Goal: Transaction & Acquisition: Purchase product/service

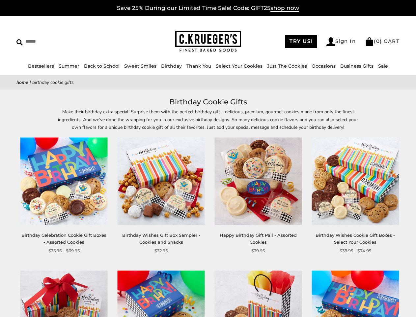
click at [208, 158] on div "**********" at bounding box center [253, 195] width 97 height 116
click at [60, 41] on input "Search" at bounding box center [60, 41] width 88 height 10
click at [321, 66] on link "Occasions" at bounding box center [324, 66] width 24 height 6
click at [208, 206] on div "**********" at bounding box center [253, 195] width 97 height 116
